Goal: Task Accomplishment & Management: Use online tool/utility

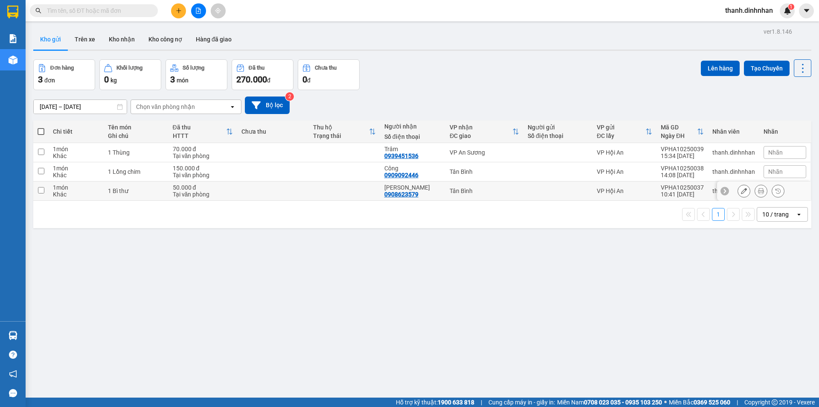
click at [41, 192] on input "checkbox" at bounding box center [41, 190] width 6 height 6
checkbox input "true"
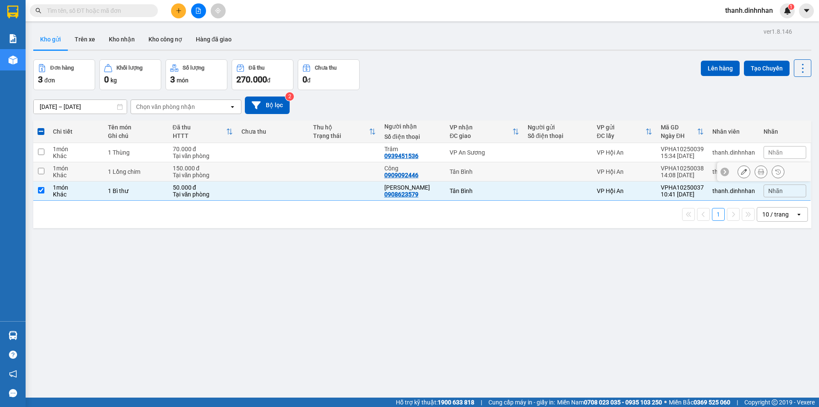
click at [41, 173] on input "checkbox" at bounding box center [41, 171] width 6 height 6
checkbox input "true"
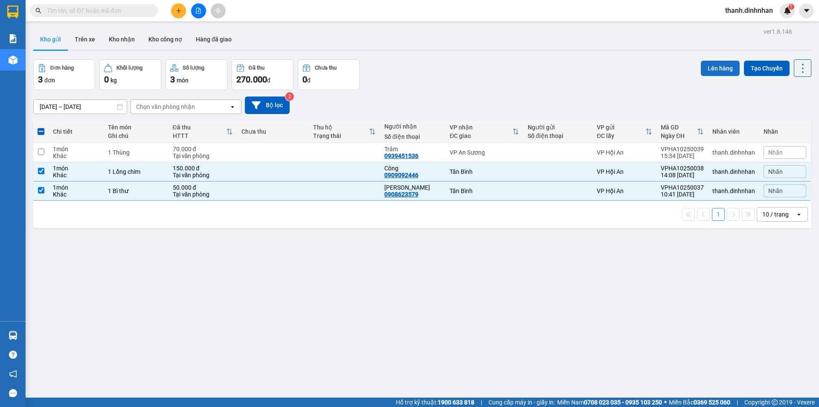
click at [709, 71] on button "Lên hàng" at bounding box center [720, 68] width 39 height 15
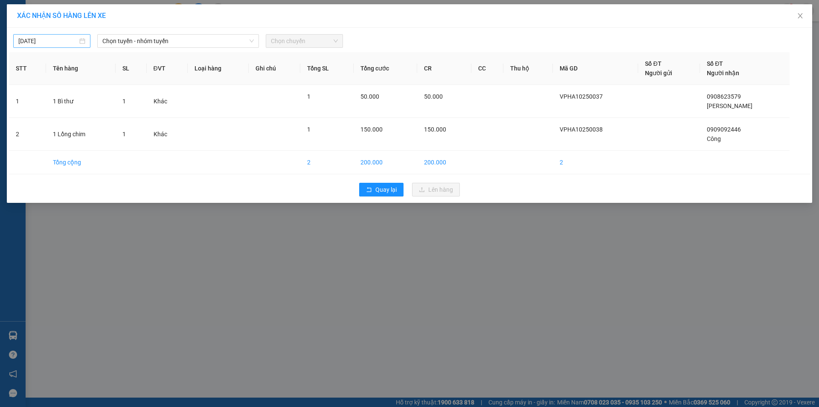
click at [64, 45] on input "[DATE]" at bounding box center [47, 40] width 59 height 9
click at [42, 116] on div "13" at bounding box center [41, 116] width 10 height 10
type input "[DATE]"
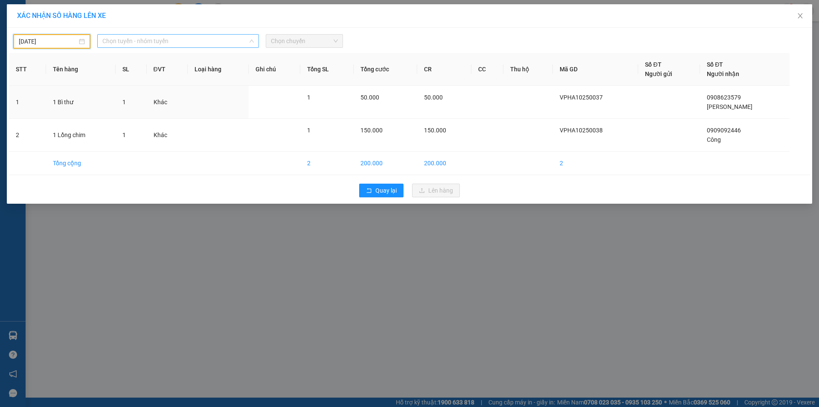
click at [144, 44] on span "Chọn tuyến - nhóm tuyến" at bounding box center [177, 41] width 151 height 13
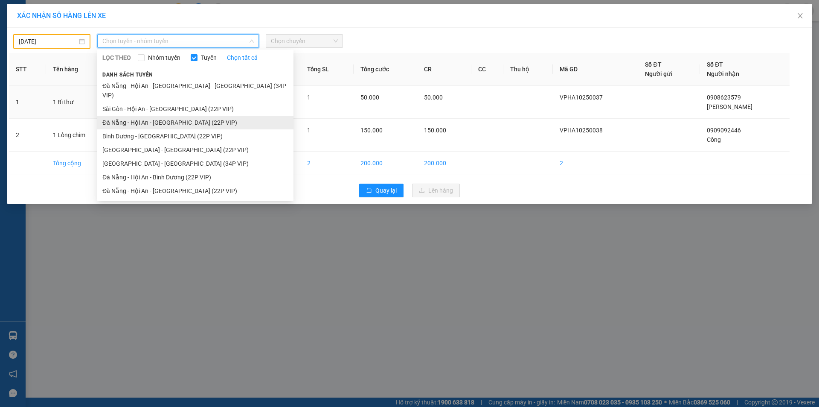
click at [163, 116] on li "Đà Nẵng - Hội An - [GEOGRAPHIC_DATA] (22P VIP)" at bounding box center [195, 123] width 196 height 14
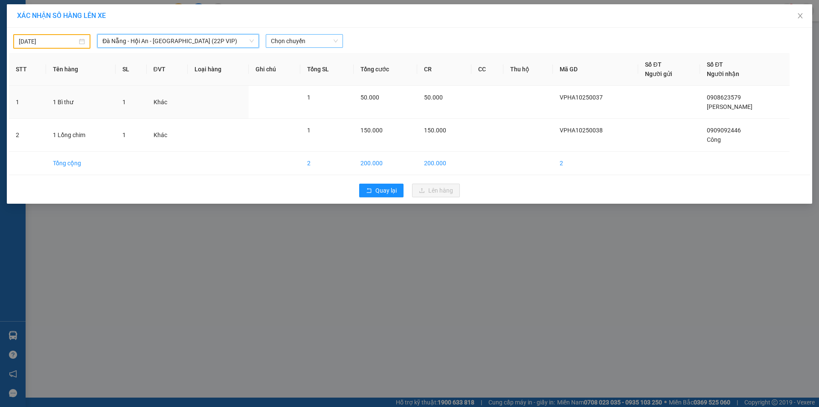
drag, startPoint x: 279, startPoint y: 33, endPoint x: 281, endPoint y: 40, distance: 7.5
click at [279, 34] on div "[DATE] [GEOGRAPHIC_DATA] - Hội An - [GEOGRAPHIC_DATA] (22P VIP) [GEOGRAPHIC_DAT…" at bounding box center [409, 39] width 801 height 19
click at [281, 41] on span "Chọn chuyến" at bounding box center [304, 41] width 67 height 13
click at [203, 42] on span "Đà Nẵng - Hội An - [GEOGRAPHIC_DATA] (22P VIP)" at bounding box center [177, 41] width 151 height 13
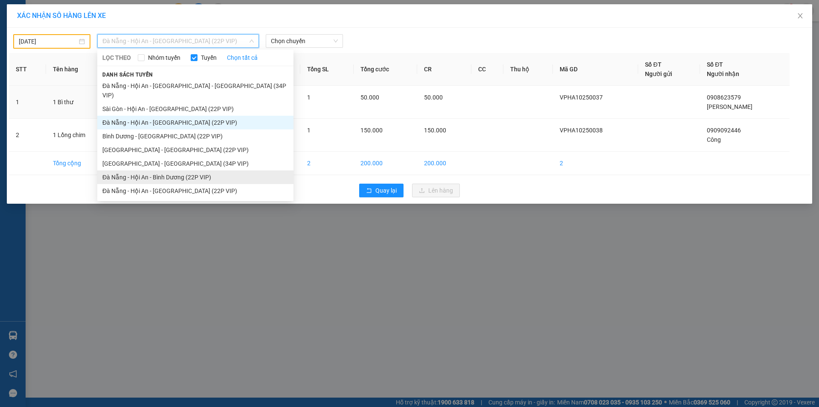
click at [156, 170] on li "Đà Nẵng - Hội An - Bình Dương (22P VIP)" at bounding box center [195, 177] width 196 height 14
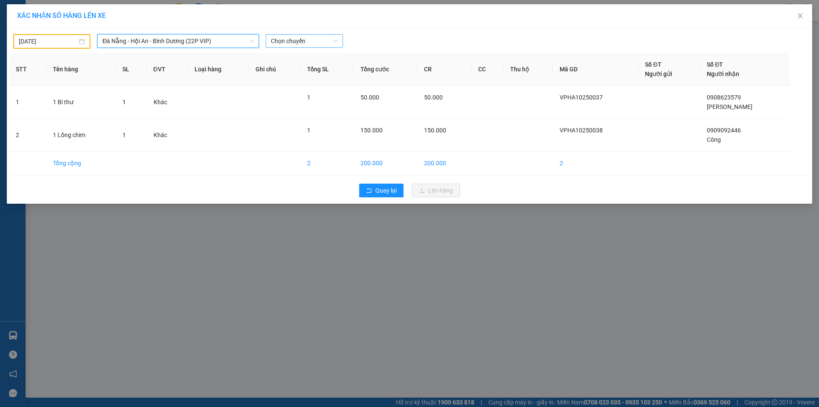
click at [291, 41] on span "Chọn chuyến" at bounding box center [304, 41] width 67 height 13
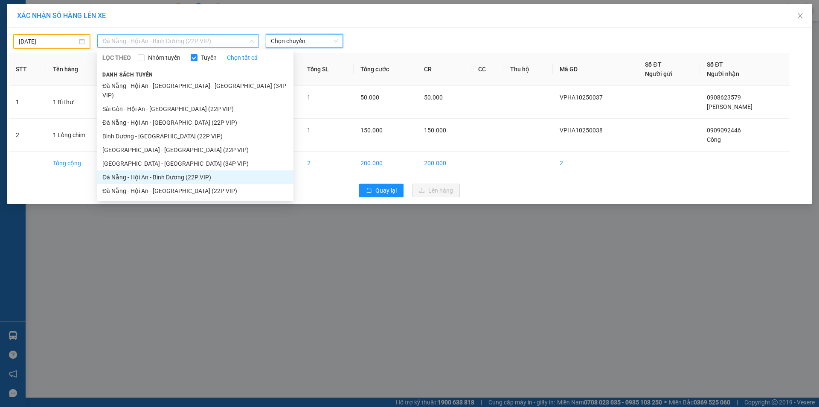
click at [194, 40] on span "Đà Nẵng - Hội An - Bình Dương (22P VIP)" at bounding box center [177, 41] width 151 height 13
click at [157, 184] on li "Đà Nẵng - Hội An - [GEOGRAPHIC_DATA] (22P VIP)" at bounding box center [195, 191] width 196 height 14
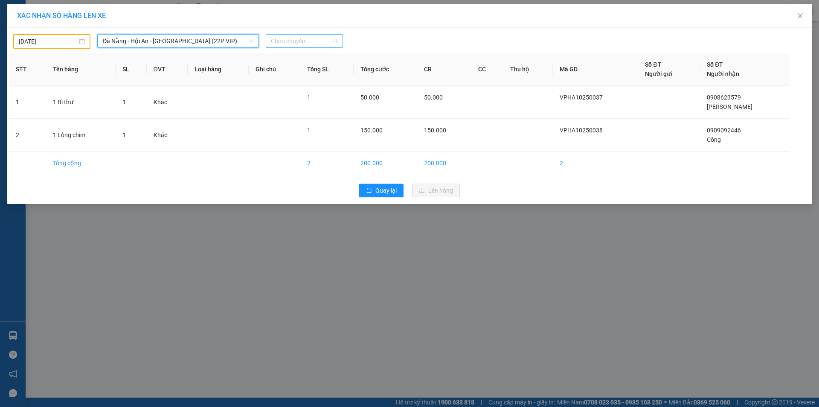
click at [273, 43] on span "Chọn chuyến" at bounding box center [304, 41] width 67 height 13
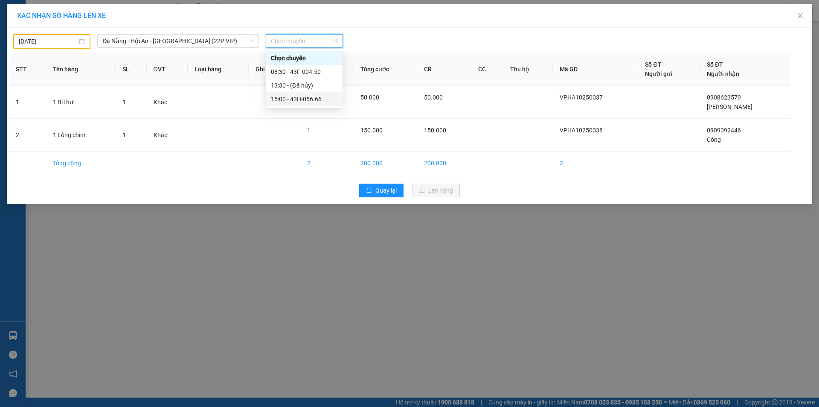
click at [289, 102] on div "15:00 - 43H-056.66" at bounding box center [304, 98] width 67 height 9
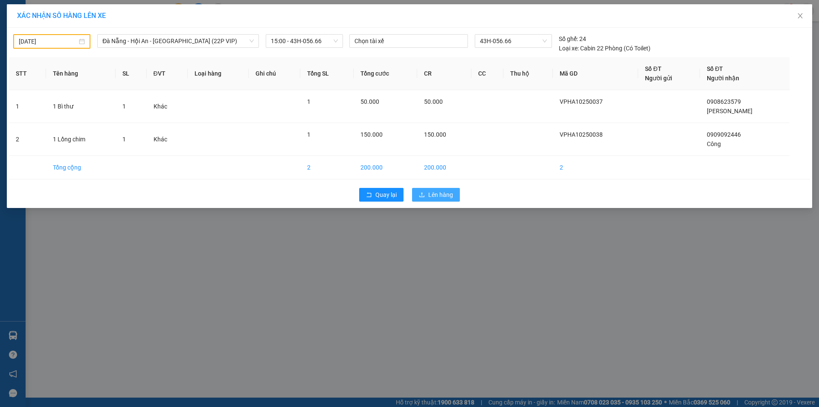
click at [434, 190] on span "Lên hàng" at bounding box center [440, 194] width 25 height 9
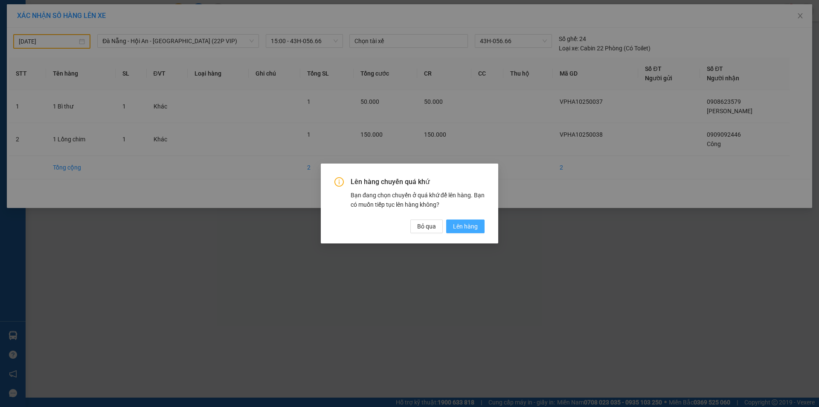
click at [472, 229] on span "Lên hàng" at bounding box center [465, 225] width 25 height 9
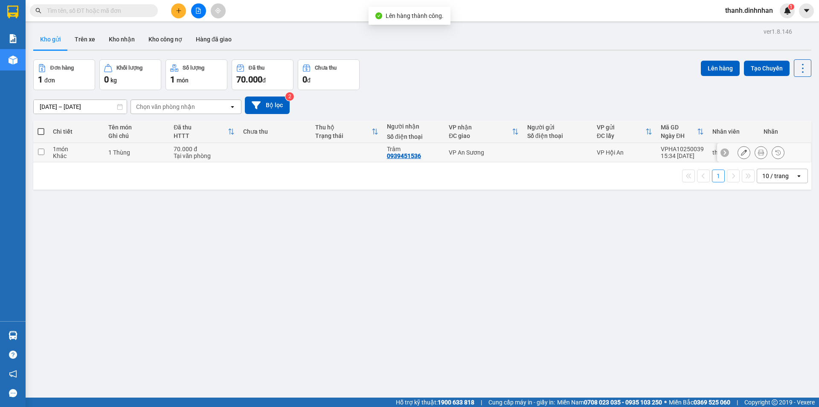
click at [38, 154] on input "checkbox" at bounding box center [41, 151] width 6 height 6
checkbox input "true"
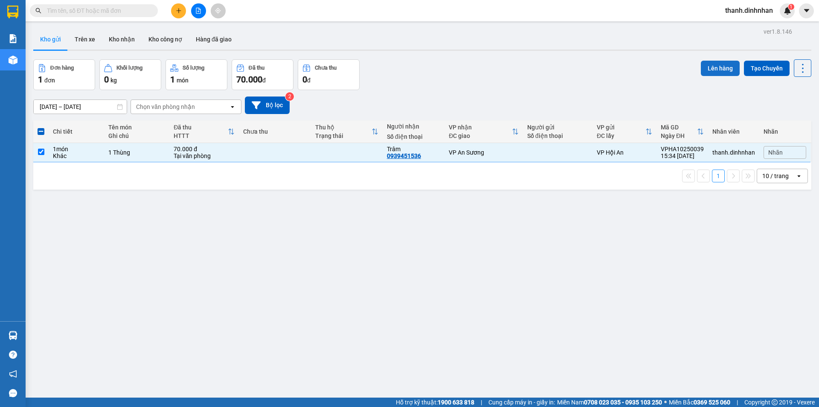
click at [712, 73] on button "Lên hàng" at bounding box center [720, 68] width 39 height 15
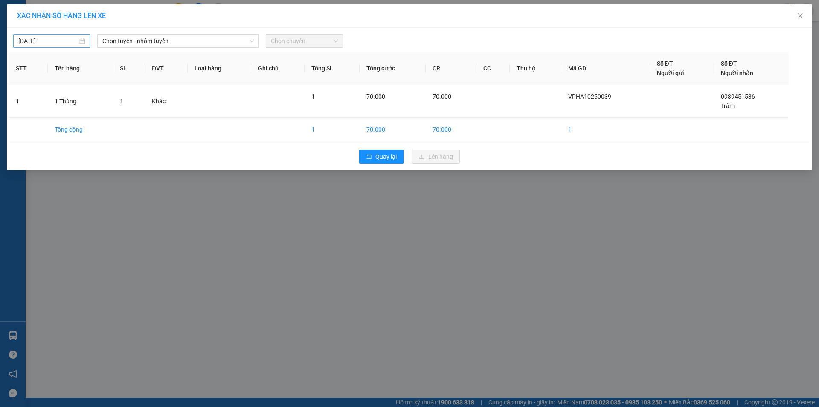
click at [43, 45] on input "[DATE]" at bounding box center [47, 40] width 59 height 9
click at [41, 116] on div "13" at bounding box center [41, 116] width 10 height 10
type input "[DATE]"
click at [186, 40] on span "Chọn tuyến - nhóm tuyến" at bounding box center [177, 41] width 151 height 13
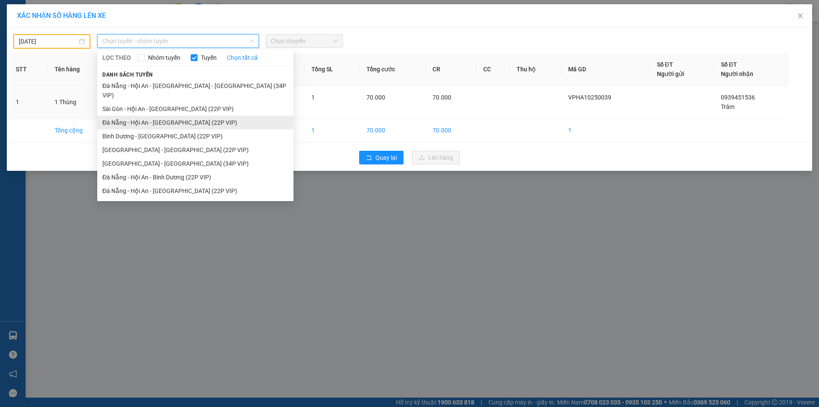
click at [174, 116] on li "Đà Nẵng - Hội An - [GEOGRAPHIC_DATA] (22P VIP)" at bounding box center [195, 123] width 196 height 14
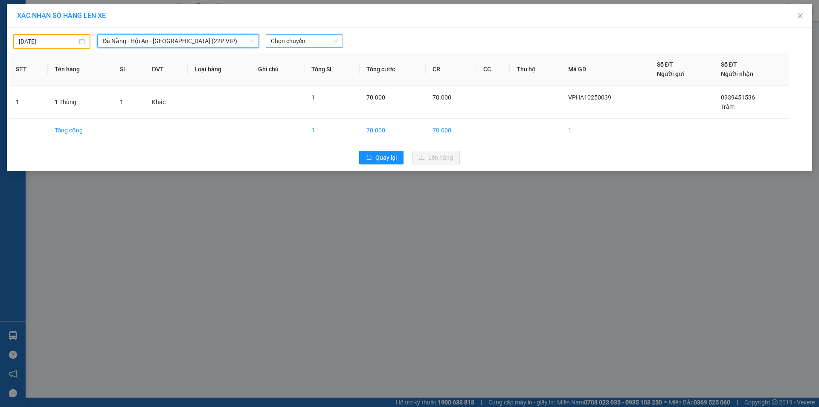
click at [300, 42] on span "Chọn chuyến" at bounding box center [304, 41] width 67 height 13
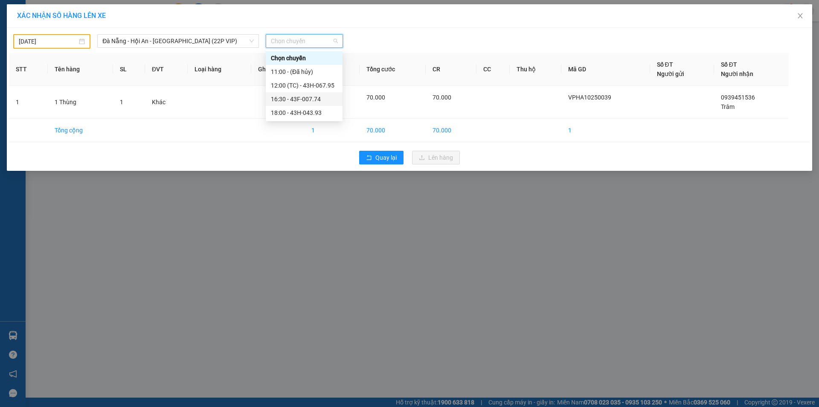
click at [296, 99] on div "16:30 - 43F-007.74" at bounding box center [304, 98] width 67 height 9
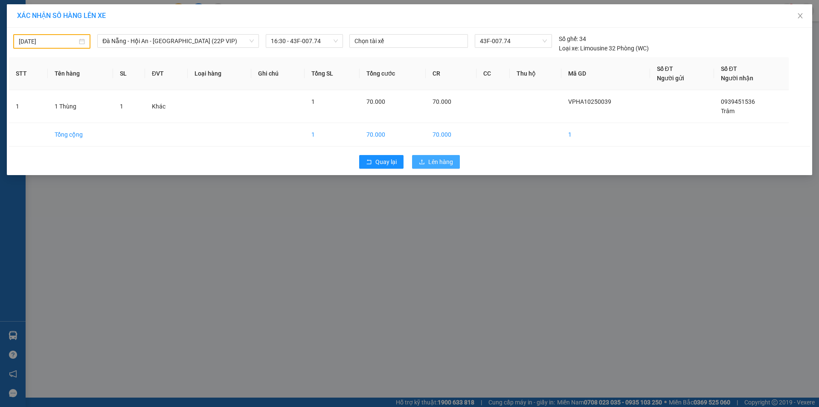
click at [427, 164] on button "Lên hàng" at bounding box center [436, 162] width 48 height 14
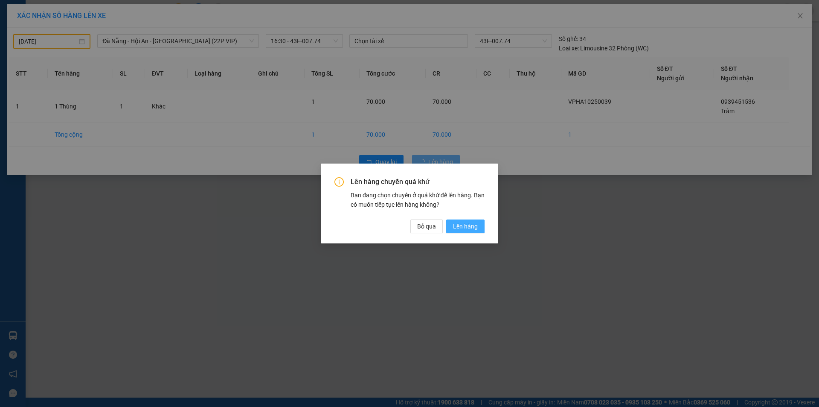
click at [459, 222] on span "Lên hàng" at bounding box center [465, 225] width 25 height 9
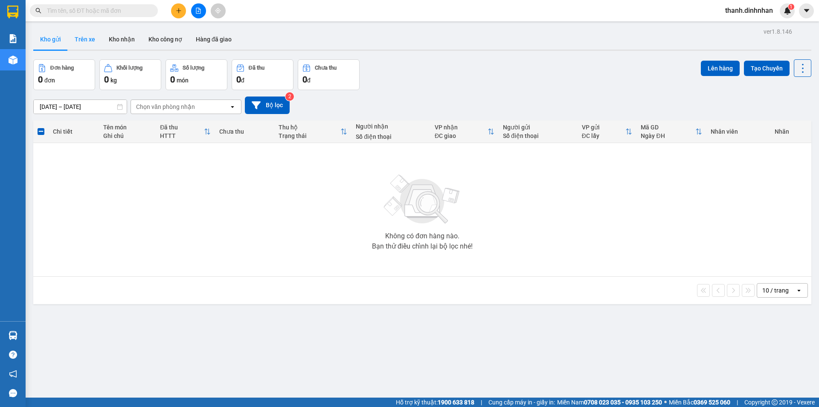
click at [76, 44] on button "Trên xe" at bounding box center [85, 39] width 34 height 20
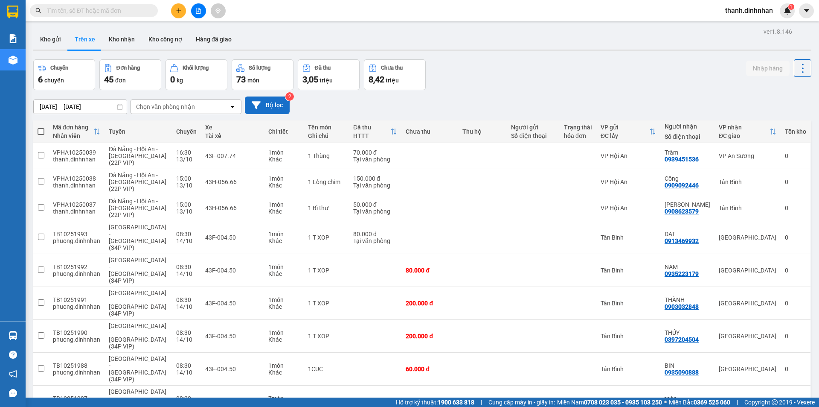
click at [261, 108] on button "Bộ lọc" at bounding box center [267, 104] width 45 height 17
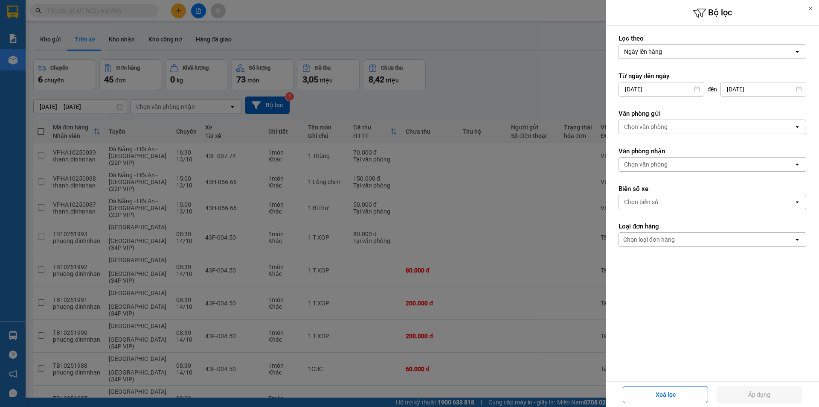
click at [668, 130] on div "Chọn văn phòng" at bounding box center [706, 127] width 175 height 14
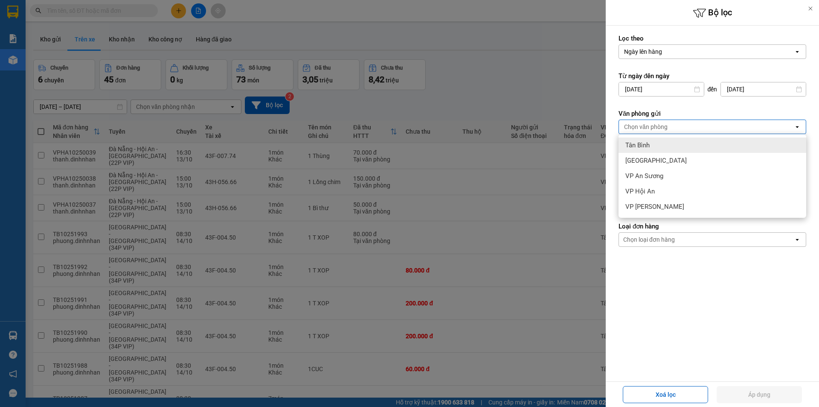
click at [656, 142] on div "Tân Bình" at bounding box center [713, 144] width 188 height 15
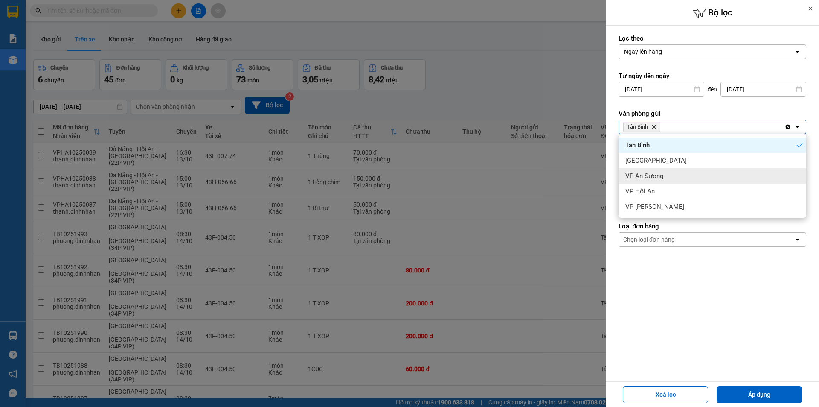
click at [655, 180] on span "VP An Sương" at bounding box center [644, 176] width 38 height 9
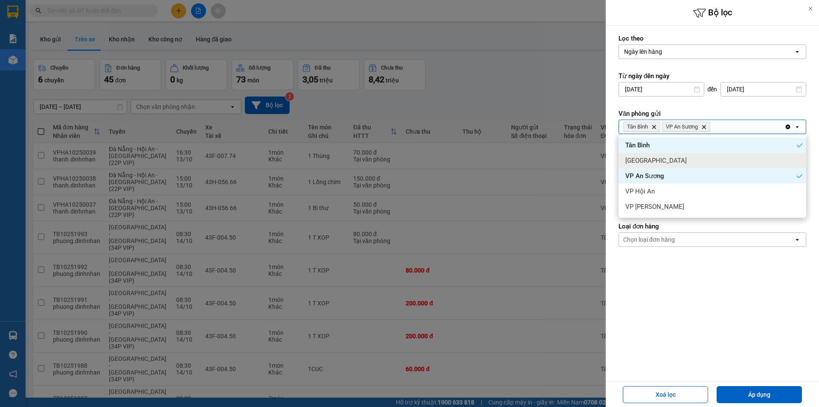
click at [661, 162] on div "[GEOGRAPHIC_DATA]" at bounding box center [713, 160] width 188 height 15
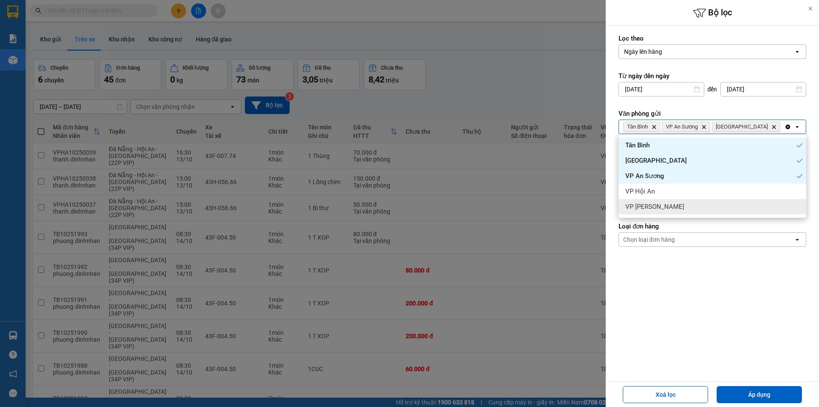
drag, startPoint x: 710, startPoint y: 312, endPoint x: 677, endPoint y: 222, distance: 96.1
click at [709, 311] on form "Lọc theo Ngày lên hàng open Từ ngày đến [DATE] Press the down arrow key to inte…" at bounding box center [713, 178] width 188 height 289
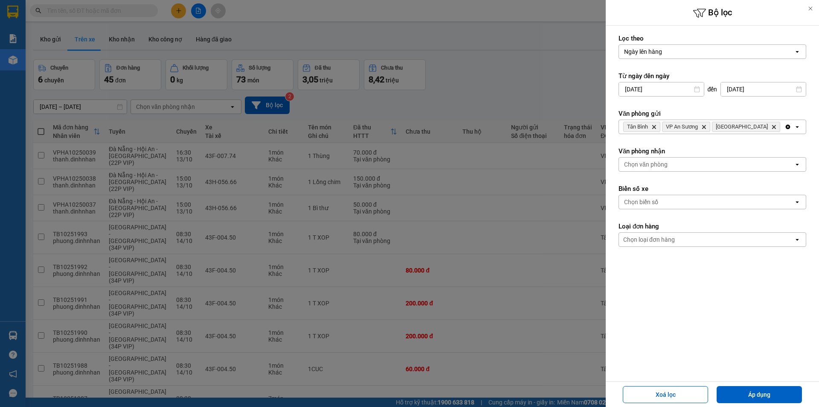
click at [670, 169] on div "Chọn văn phòng" at bounding box center [706, 164] width 175 height 14
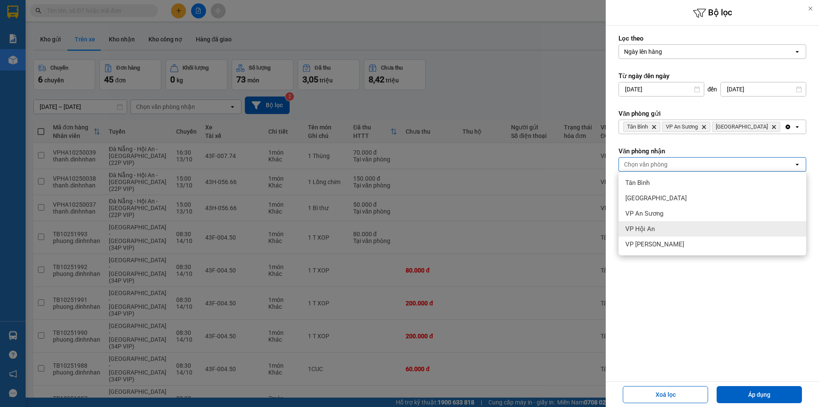
click at [654, 233] on div "VP Hội An" at bounding box center [713, 228] width 188 height 15
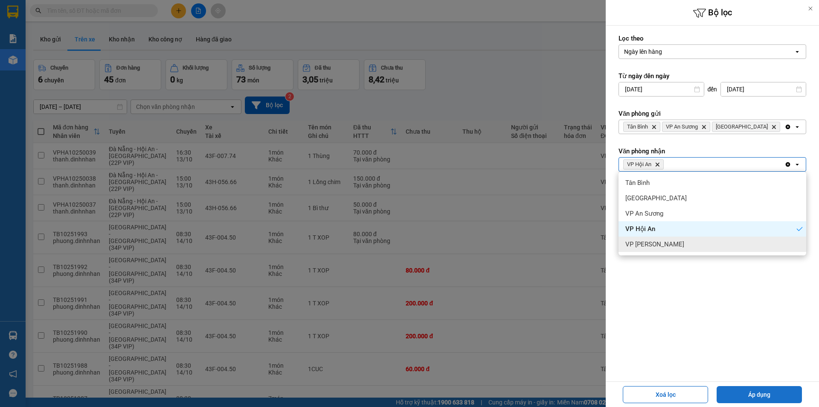
drag, startPoint x: 745, startPoint y: 396, endPoint x: 741, endPoint y: 393, distance: 4.5
click at [744, 396] on button "Áp dụng" at bounding box center [759, 394] width 85 height 17
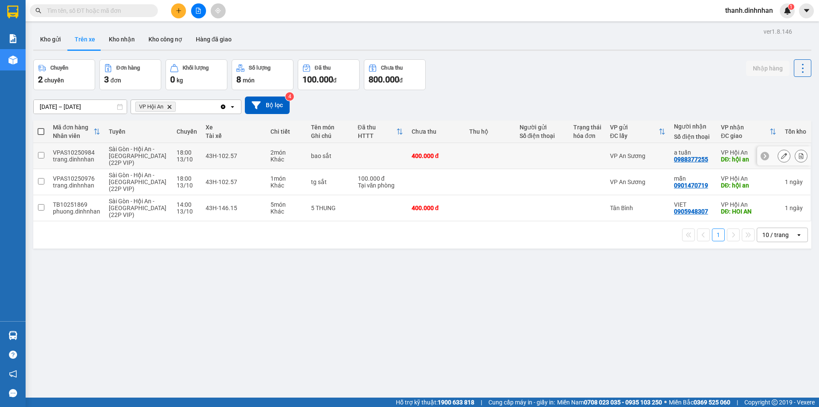
click at [678, 160] on div "0988377255" at bounding box center [691, 159] width 34 height 7
copy div "0988377255"
click at [680, 213] on div "0905948307" at bounding box center [691, 211] width 34 height 7
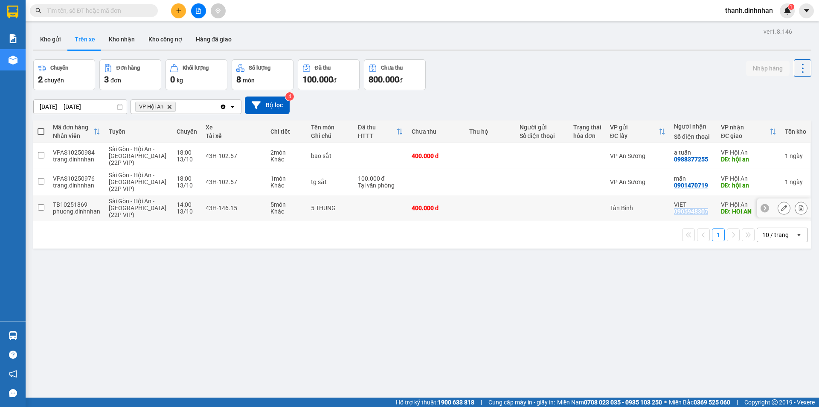
copy div "0905948307"
click at [246, 271] on div "ver 1.8.146 Kho gửi Trên xe Kho nhận Kho công nợ Hàng đã giao Chuyến 2 chuyến Đ…" at bounding box center [422, 229] width 785 height 407
click at [42, 211] on td at bounding box center [40, 208] width 15 height 26
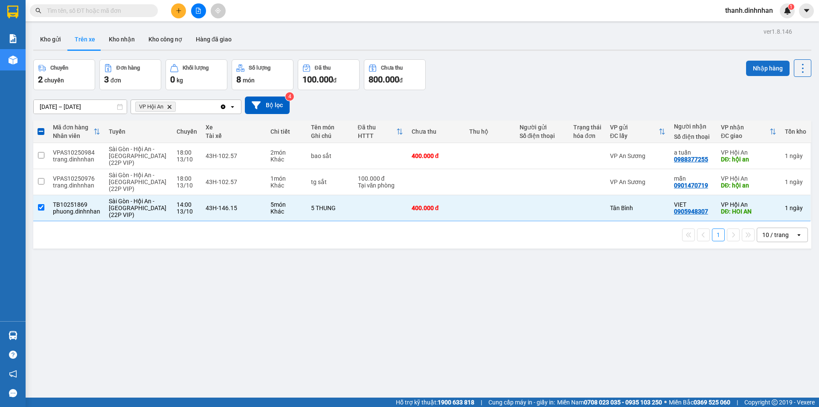
click at [753, 74] on button "Nhập hàng" at bounding box center [768, 68] width 44 height 15
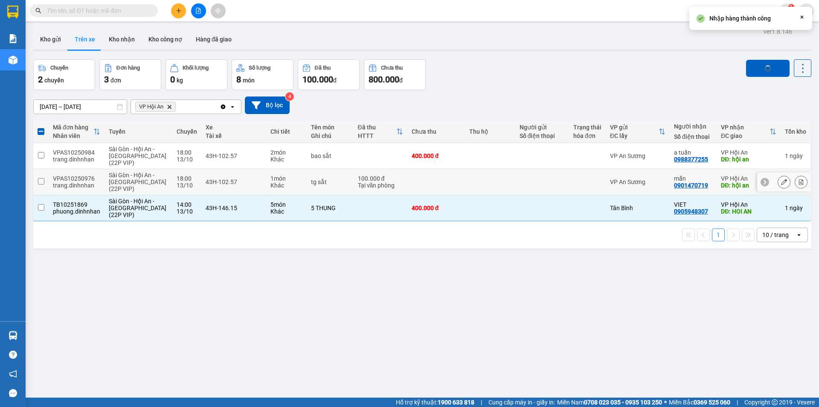
checkbox input "false"
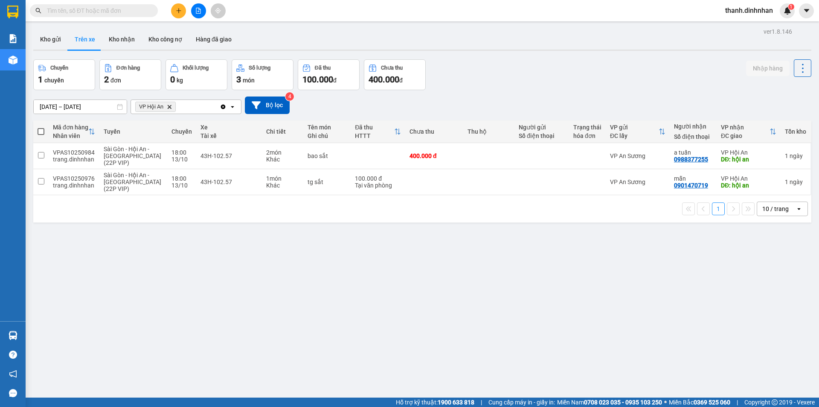
click at [392, 283] on div "ver 1.8.146 Kho gửi Trên xe Kho nhận Kho công nợ Hàng đã giao Chuyến 1 chuyến Đ…" at bounding box center [422, 229] width 785 height 407
click at [399, 270] on div "ver 1.8.146 Kho gửi Trên xe Kho nhận Kho công nợ Hàng đã giao Chuyến 1 chuyến Đ…" at bounding box center [422, 229] width 785 height 407
click at [268, 300] on div "ver 1.8.146 Kho gửi Trên xe Kho nhận Kho công nợ Hàng đã giao Chuyến 1 chuyến Đ…" at bounding box center [422, 229] width 785 height 407
click at [398, 289] on div "ver 1.8.146 Kho gửi Trên xe Kho nhận Kho công nợ Hàng đã giao Chuyến 1 chuyến Đ…" at bounding box center [422, 229] width 785 height 407
click at [125, 45] on button "Kho nhận" at bounding box center [122, 39] width 40 height 20
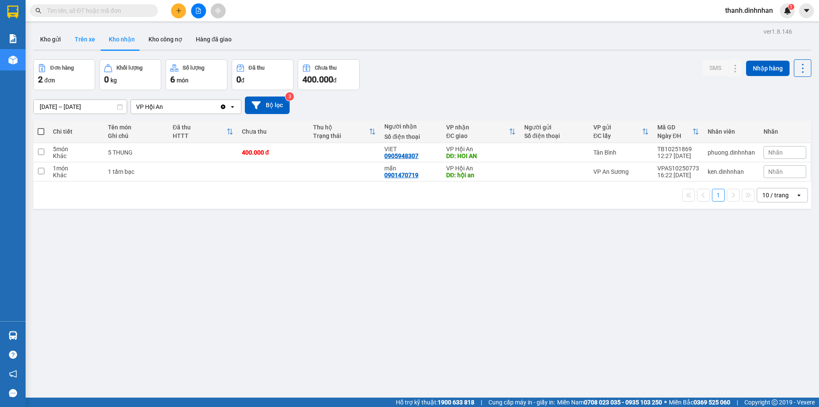
click at [88, 43] on button "Trên xe" at bounding box center [85, 39] width 34 height 20
type input "[DATE] – [DATE]"
